Goal: Use online tool/utility: Utilize a website feature to perform a specific function

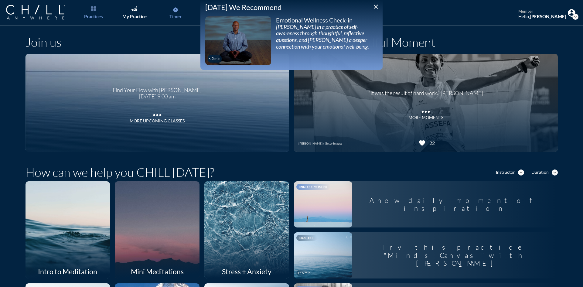
click at [171, 15] on div "Timer" at bounding box center [175, 16] width 12 height 5
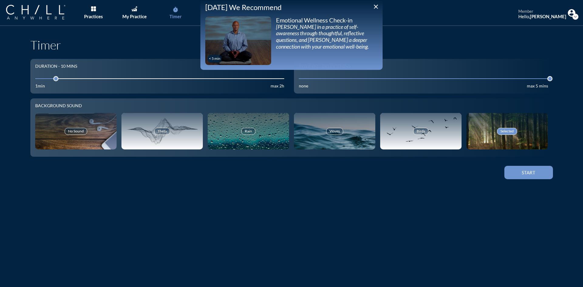
click at [373, 9] on icon "close" at bounding box center [375, 6] width 7 height 7
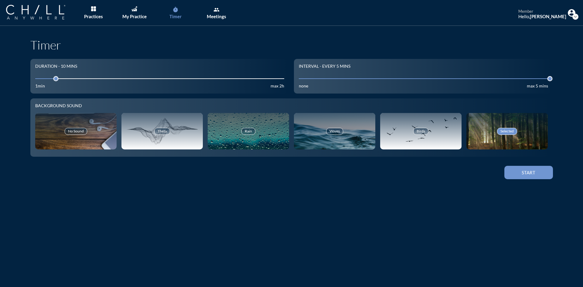
click at [175, 14] on div "Timer" at bounding box center [175, 16] width 12 height 5
click at [536, 175] on div "Start" at bounding box center [528, 172] width 27 height 5
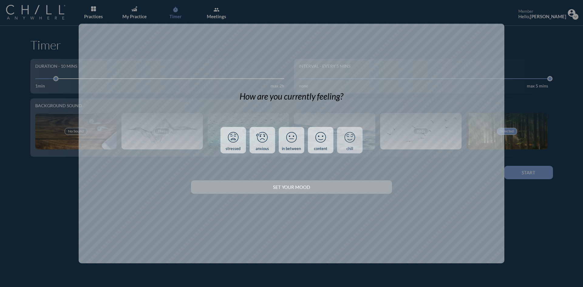
click at [352, 151] on div "chill" at bounding box center [349, 148] width 7 height 5
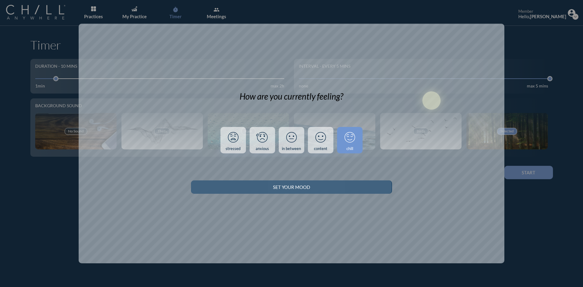
click at [360, 189] on div "Set your Mood" at bounding box center [291, 186] width 179 height 5
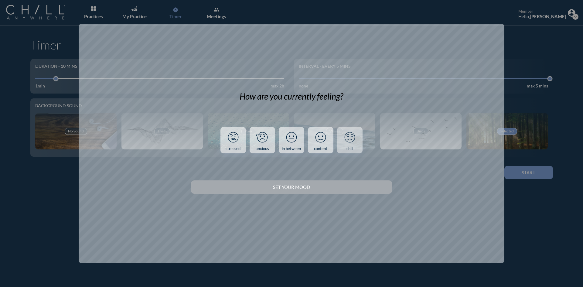
click at [353, 140] on icon at bounding box center [350, 137] width 16 height 16
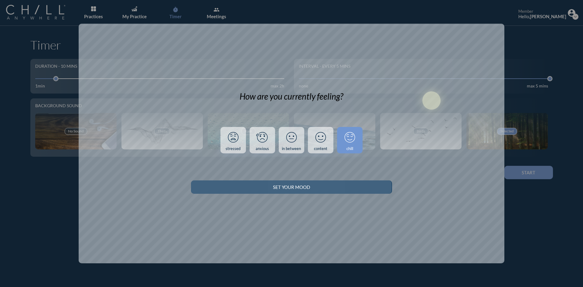
click at [341, 185] on div "Set your Mood" at bounding box center [291, 186] width 179 height 5
